Goal: Task Accomplishment & Management: Manage account settings

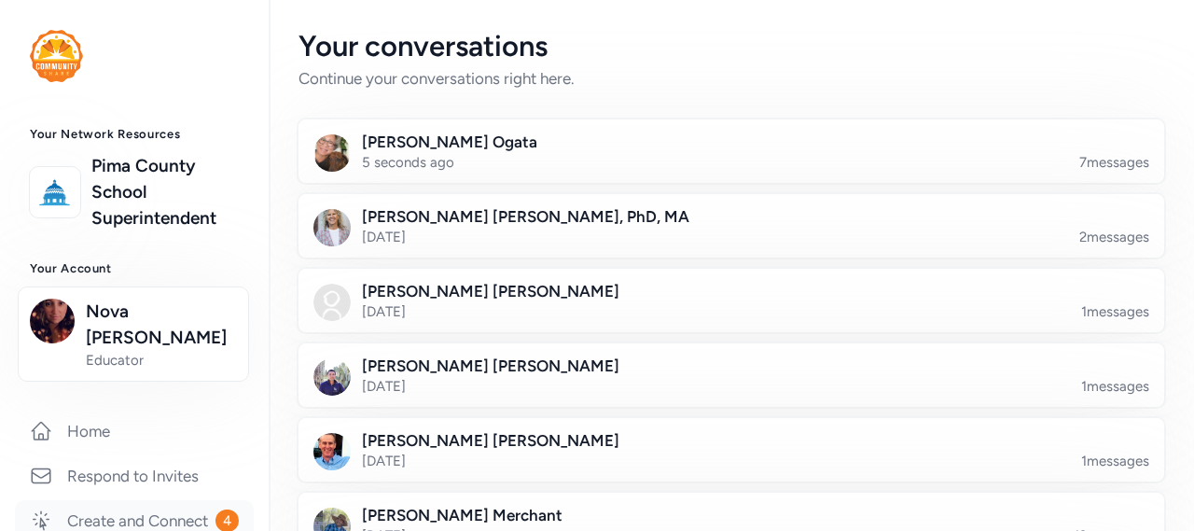
click at [141, 501] on link "Create and Connect 4" at bounding box center [134, 520] width 239 height 41
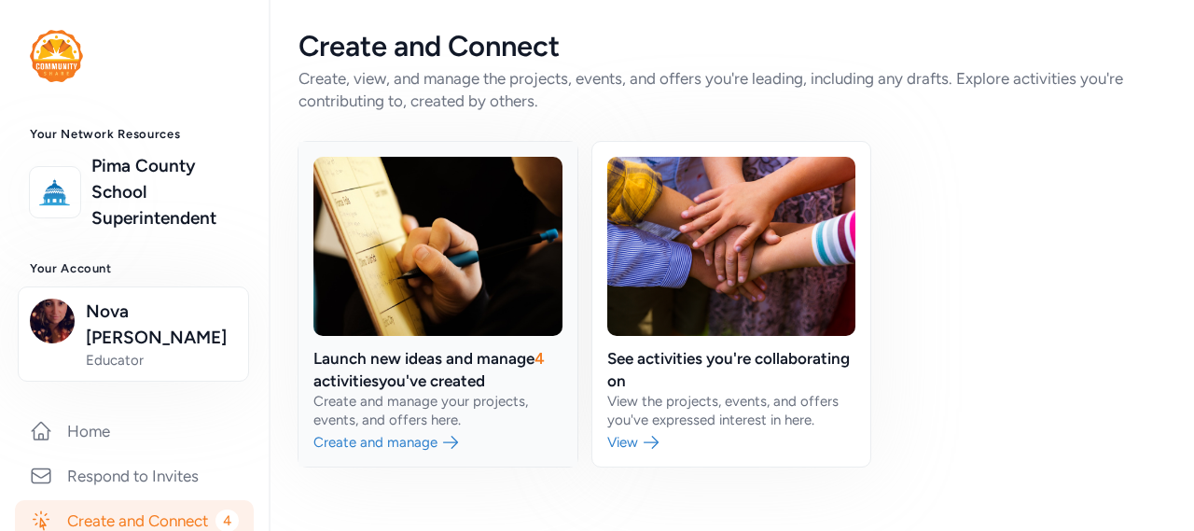
click at [400, 367] on link at bounding box center [437, 304] width 279 height 325
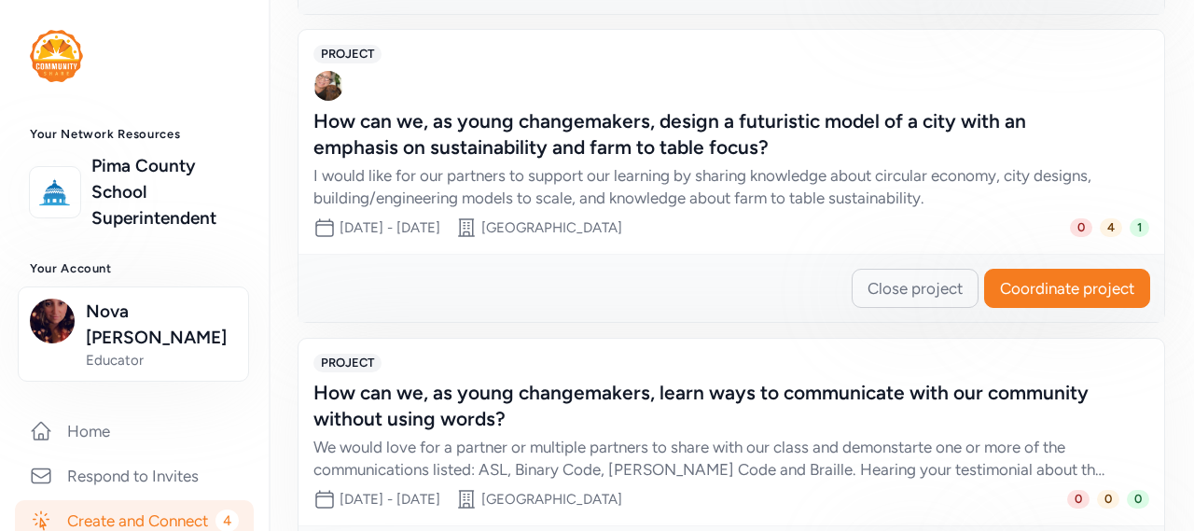
scroll to position [839, 0]
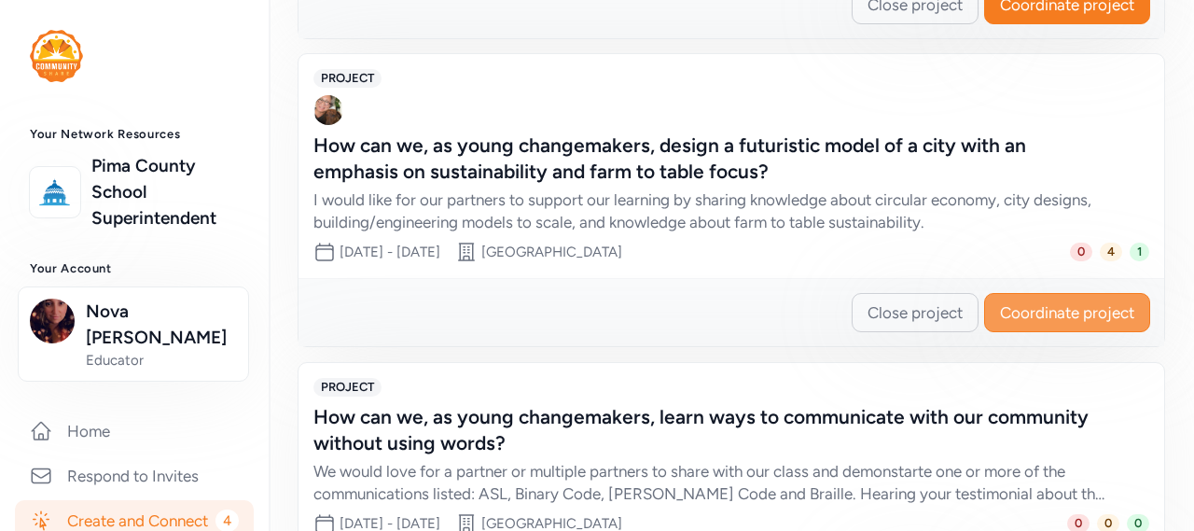
click at [1087, 306] on span "Coordinate project" at bounding box center [1067, 312] width 134 height 22
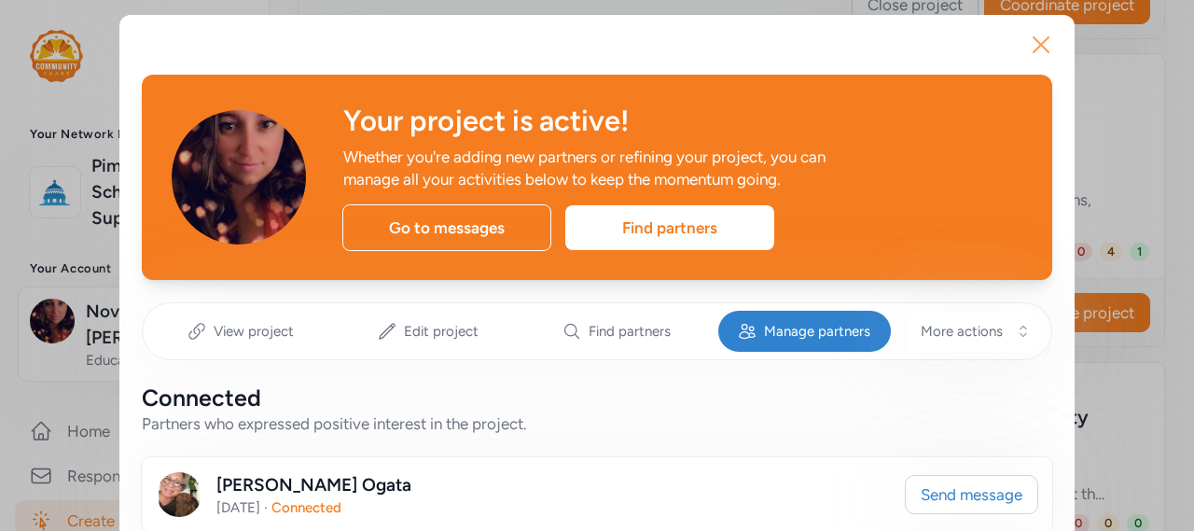
click at [1048, 43] on icon "button" at bounding box center [1041, 45] width 30 height 30
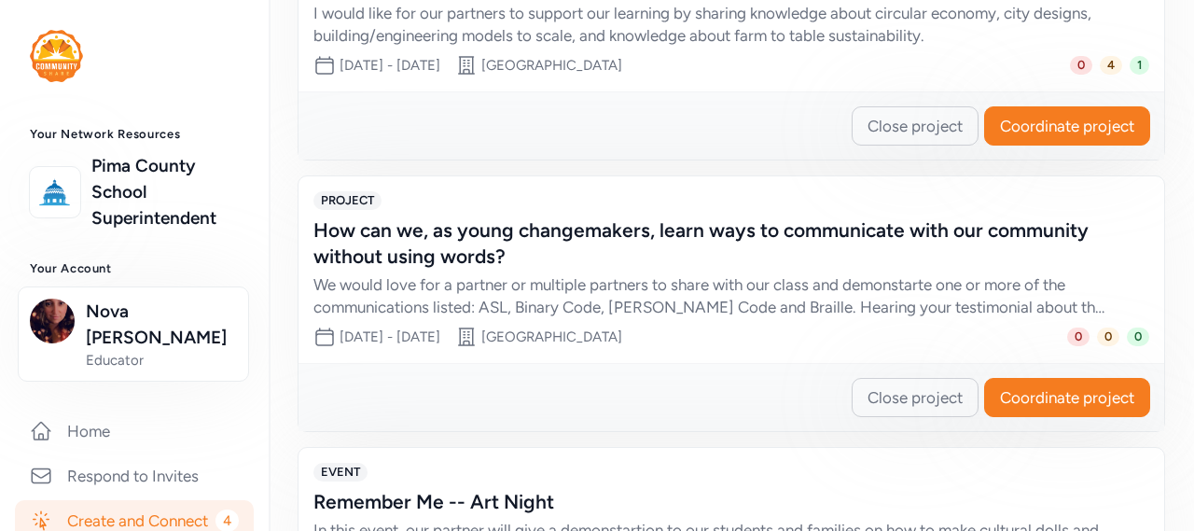
scroll to position [1202, 0]
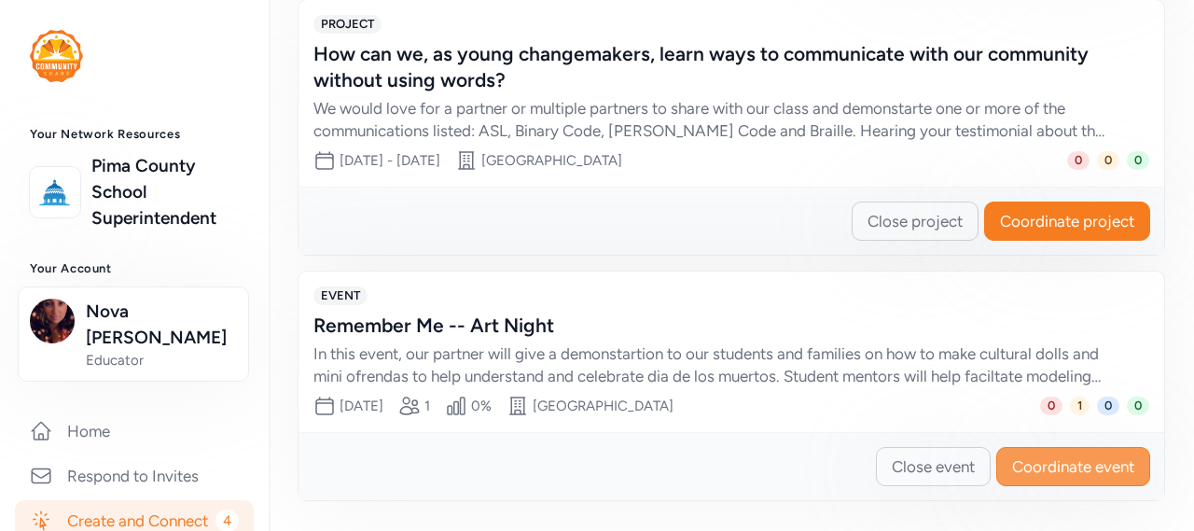
click at [1012, 459] on span "Coordinate event" at bounding box center [1073, 466] width 122 height 22
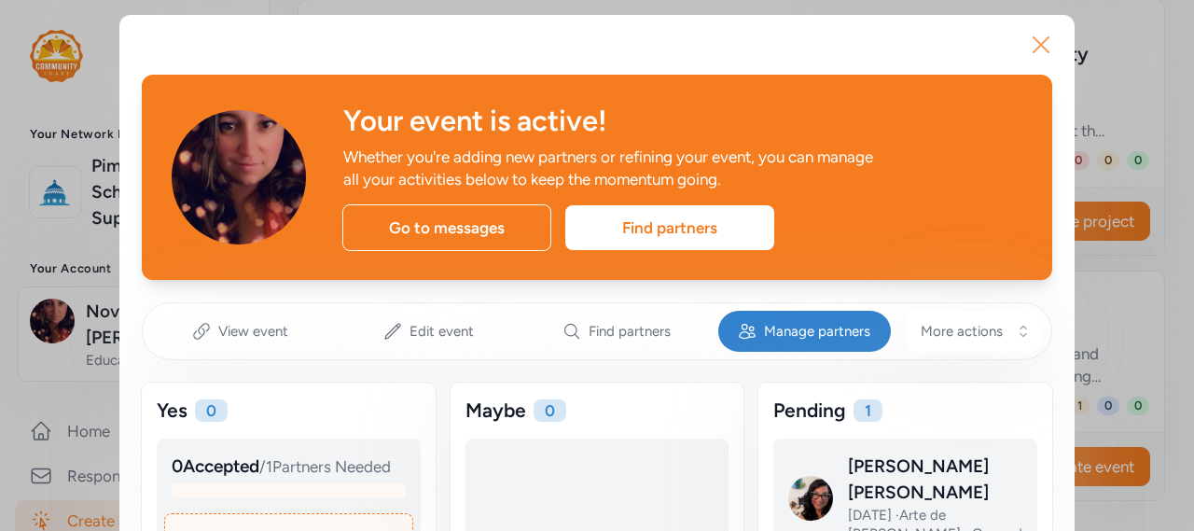
click at [1034, 40] on icon "button" at bounding box center [1041, 45] width 30 height 30
